Goal: Information Seeking & Learning: Learn about a topic

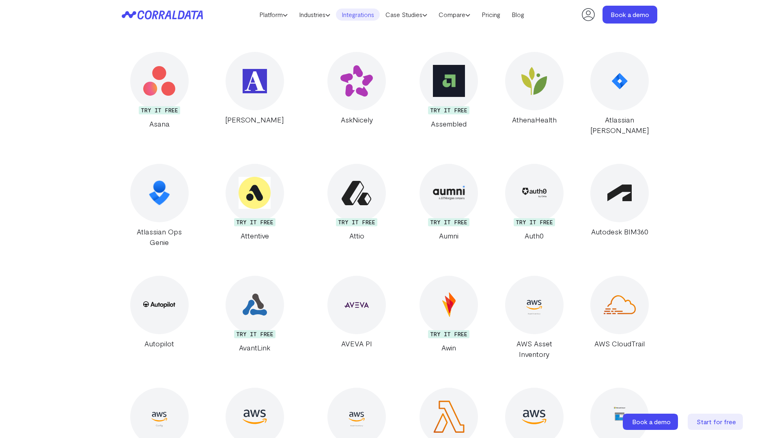
scroll to position [1580, 0]
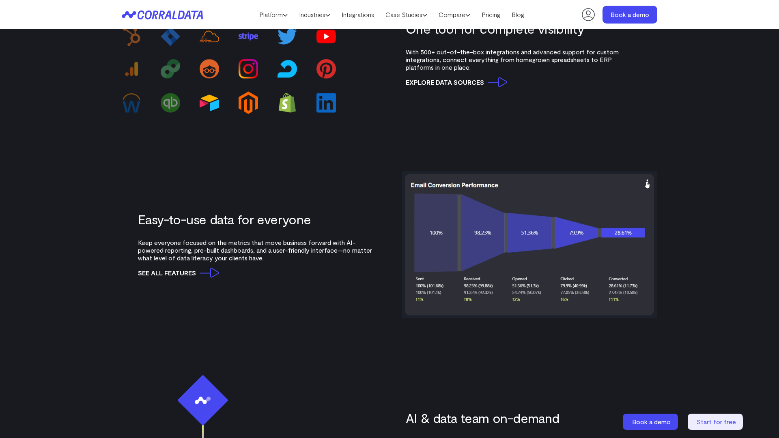
scroll to position [1188, 0]
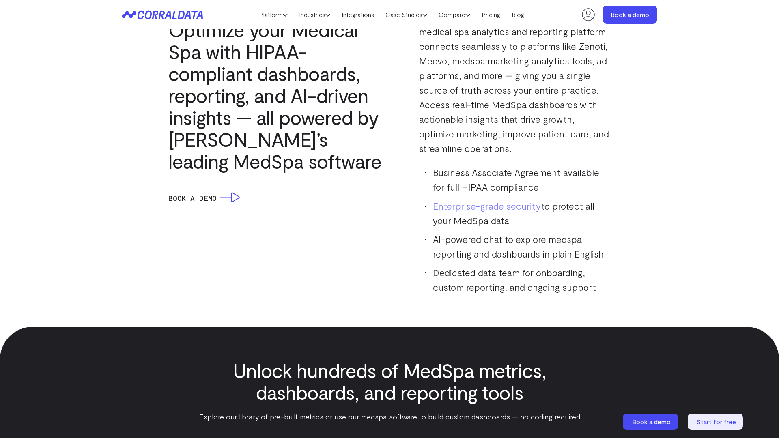
scroll to position [1188, 0]
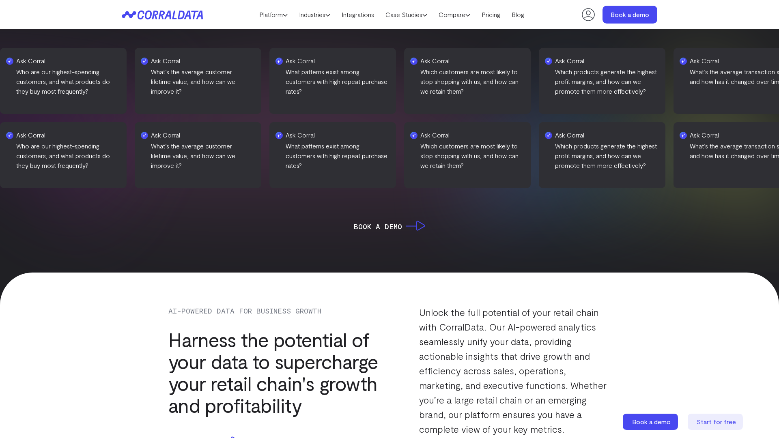
scroll to position [796, 0]
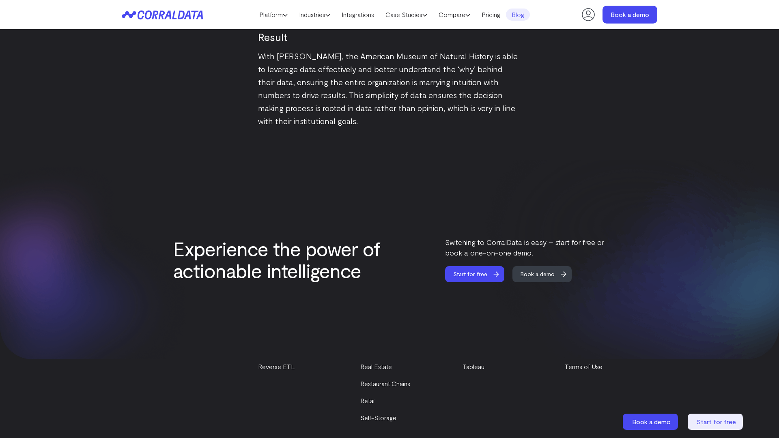
scroll to position [1353, 0]
